Goal: Task Accomplishment & Management: Use online tool/utility

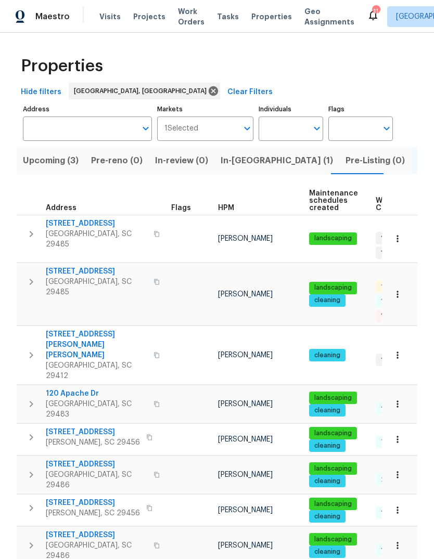
scroll to position [-1, 0]
click at [263, 18] on span "Properties" at bounding box center [271, 16] width 41 height 10
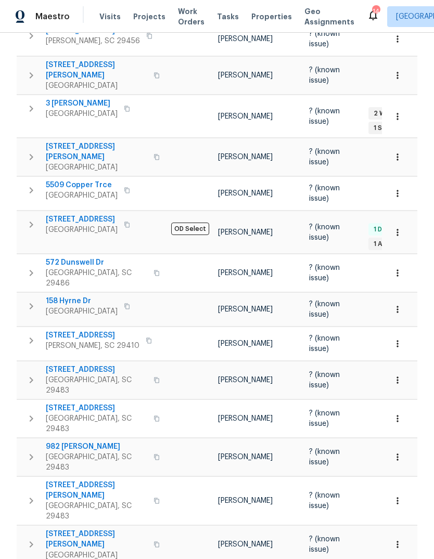
scroll to position [277, 0]
click at [63, 214] on span "702 Spark St" at bounding box center [82, 219] width 72 height 10
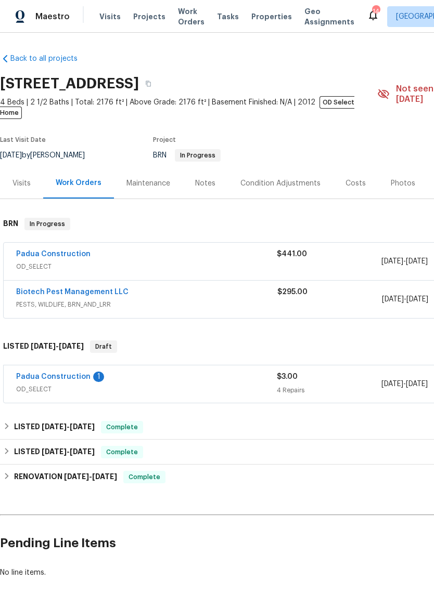
click at [34, 373] on link "Padua Construction" at bounding box center [53, 376] width 74 height 7
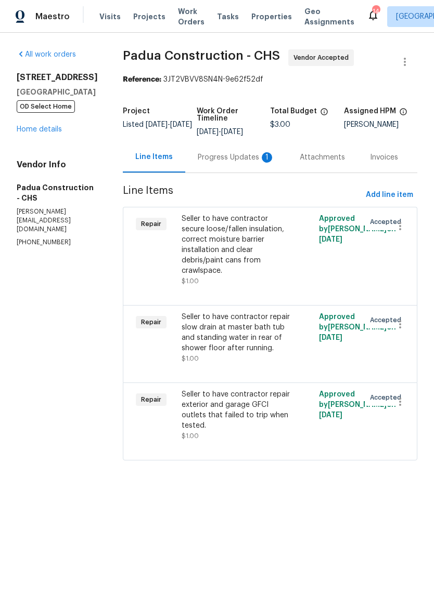
click at [233, 168] on div "Progress Updates 1" at bounding box center [236, 157] width 102 height 31
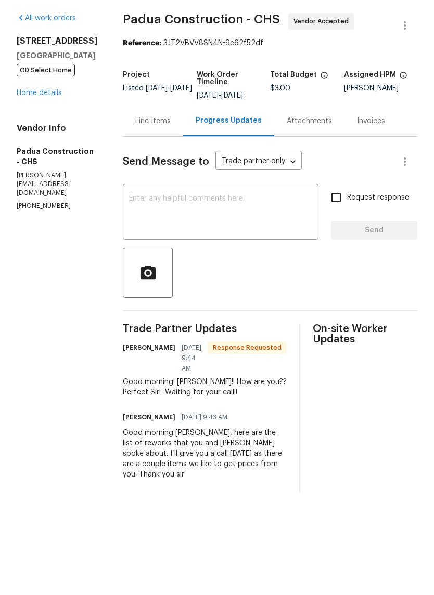
click at [263, 231] on textarea at bounding box center [220, 249] width 183 height 36
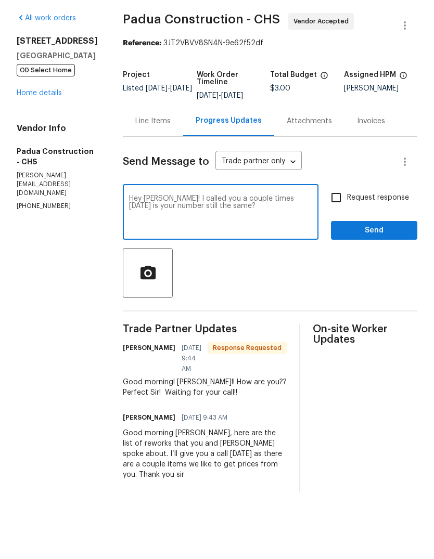
type textarea "Hey Juan! I called you a couple times yesterday is your number still the same?"
click at [344, 223] on input "Request response" at bounding box center [336, 234] width 22 height 22
checkbox input "true"
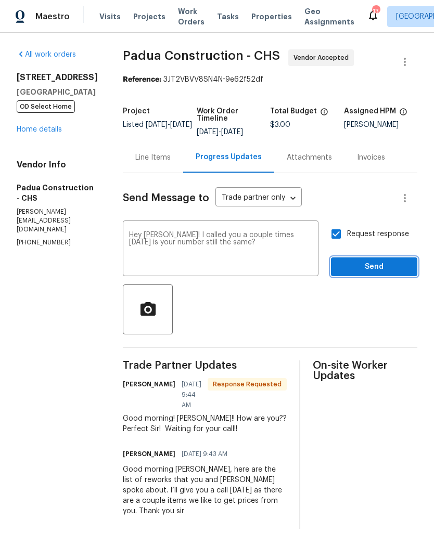
click at [387, 268] on span "Send" at bounding box center [374, 266] width 70 height 13
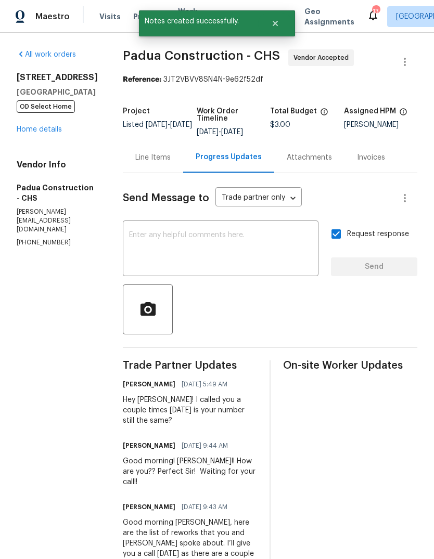
click at [47, 133] on link "Home details" at bounding box center [39, 129] width 45 height 7
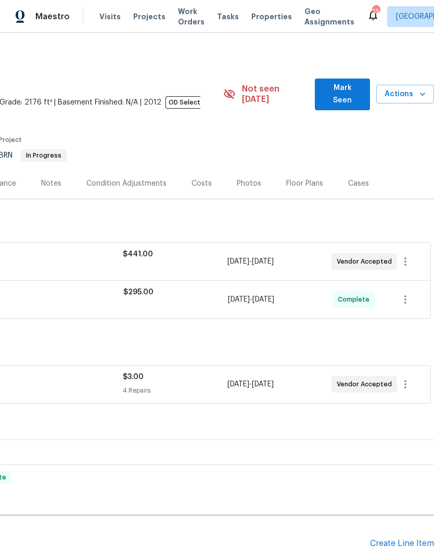
scroll to position [0, 154]
click at [341, 86] on span "Mark Seen" at bounding box center [342, 94] width 38 height 25
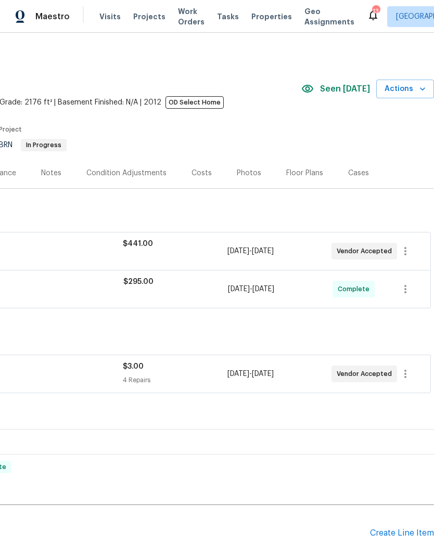
click at [255, 21] on span "Properties" at bounding box center [271, 16] width 41 height 10
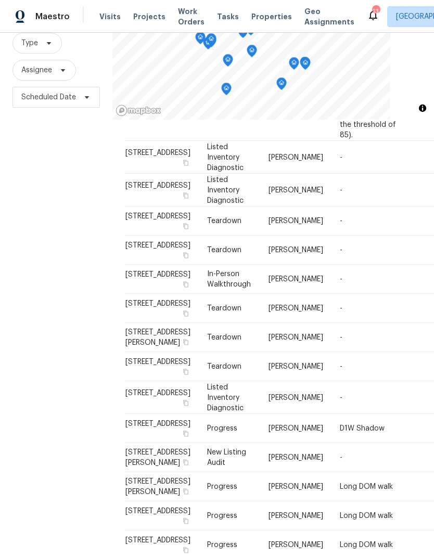
scroll to position [39, 0]
click at [399, 472] on td "Long DOM walk" at bounding box center [373, 486] width 84 height 29
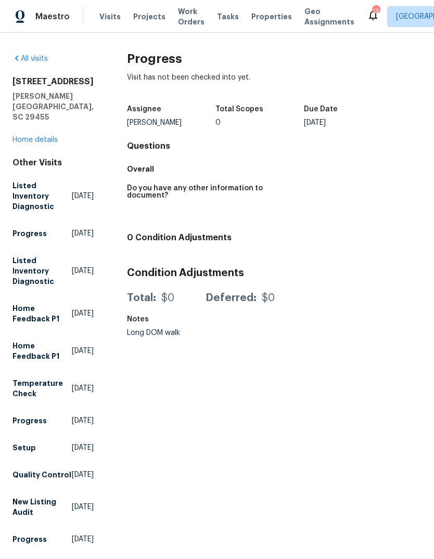
click at [251, 17] on span "Properties" at bounding box center [271, 16] width 41 height 10
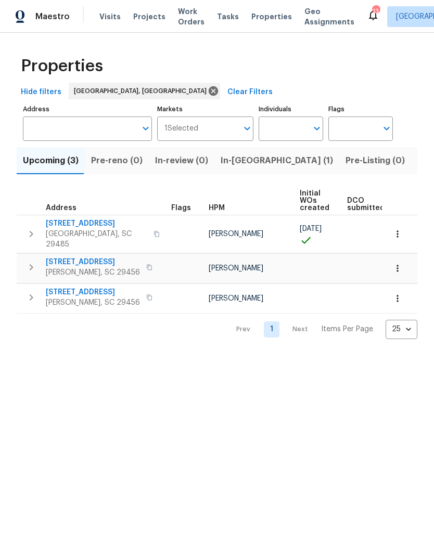
click at [103, 20] on span "Visits" at bounding box center [109, 16] width 21 height 10
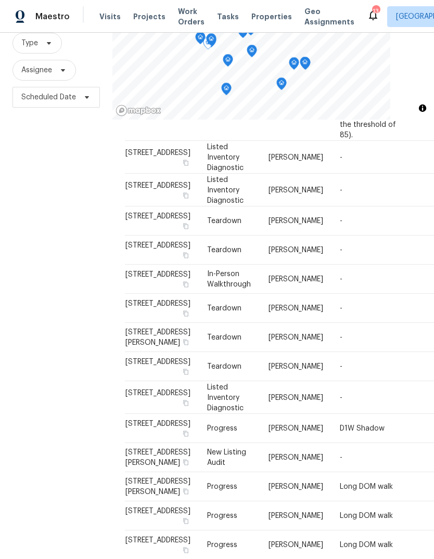
scroll to position [39, 0]
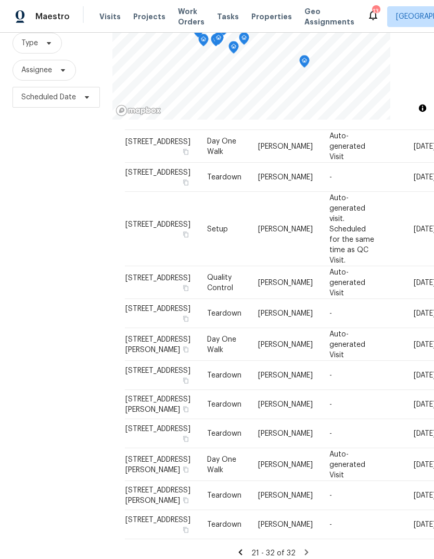
click at [304, 547] on icon at bounding box center [306, 551] width 9 height 9
click at [229, 553] on div "Address Type Assignee Comments Scheduled Date ↑ 112 Balsam Cir, Summerville, SC…" at bounding box center [272, 343] width 321 height 447
click at [245, 547] on icon at bounding box center [239, 551] width 9 height 9
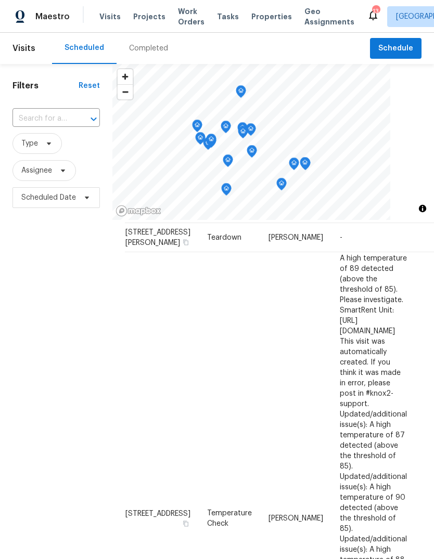
click at [265, 17] on span "Properties" at bounding box center [271, 16] width 41 height 10
